Goal: Browse casually

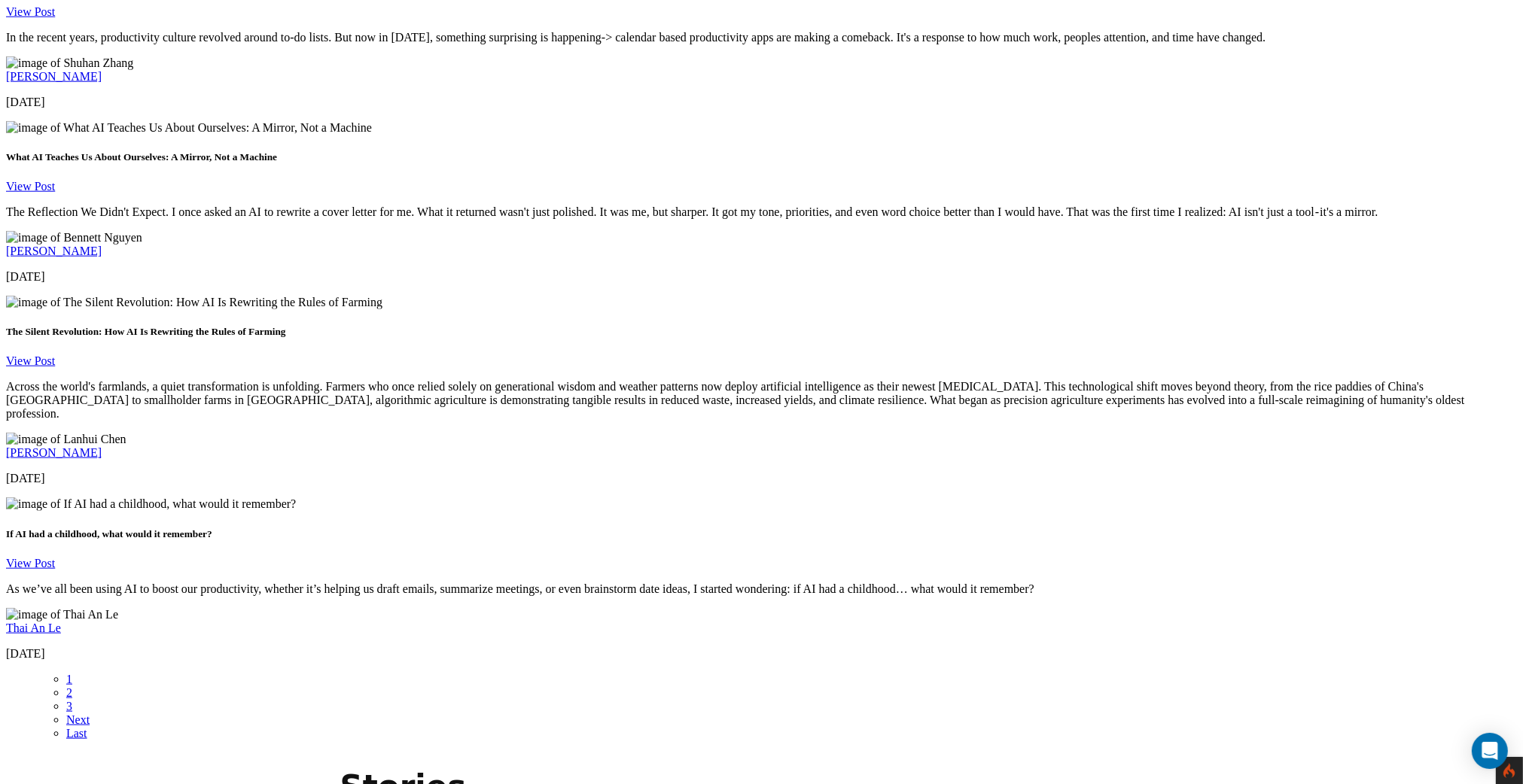
scroll to position [2164, 0]
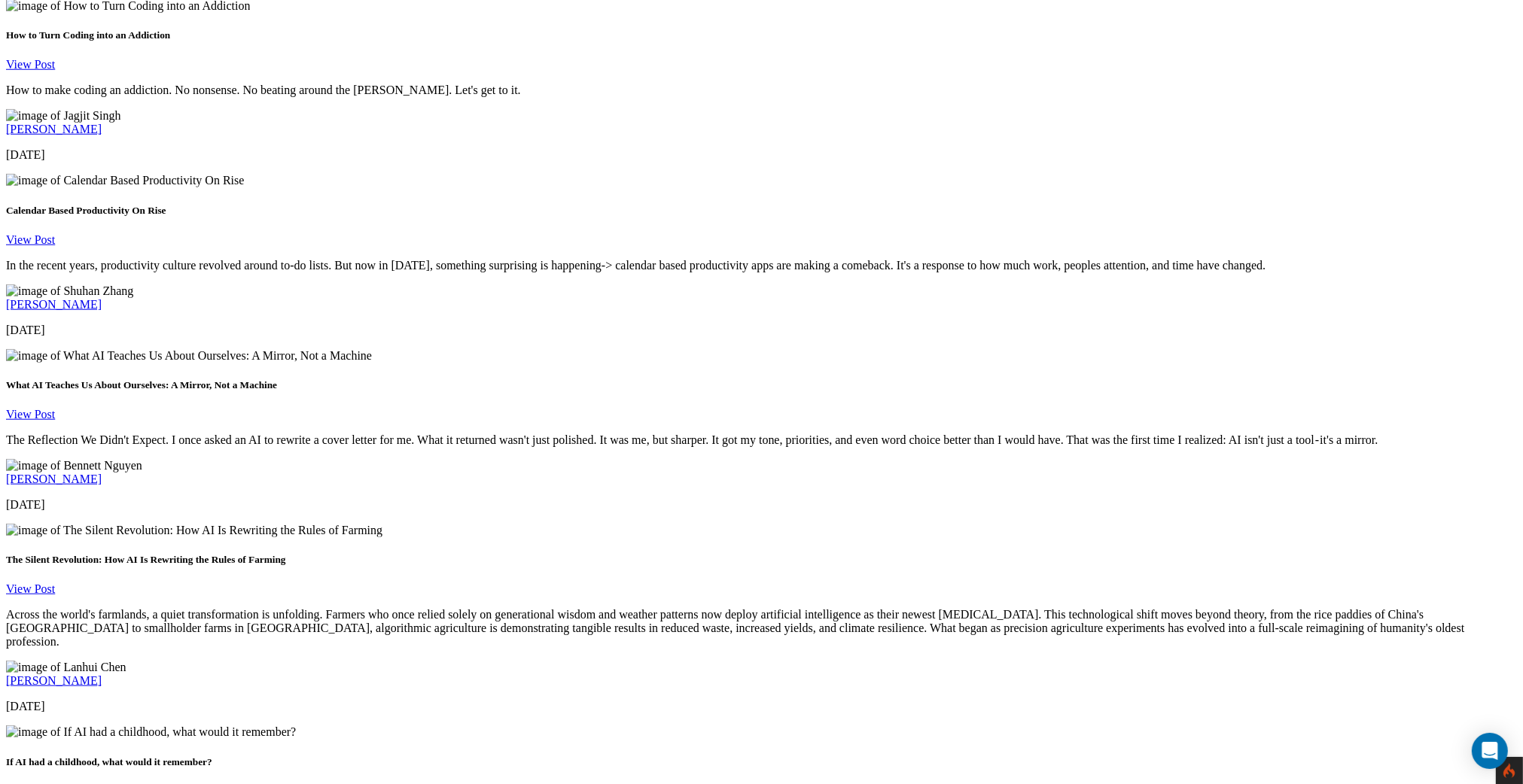
scroll to position [1936, 0]
